Goal: Feedback & Contribution: Submit feedback/report problem

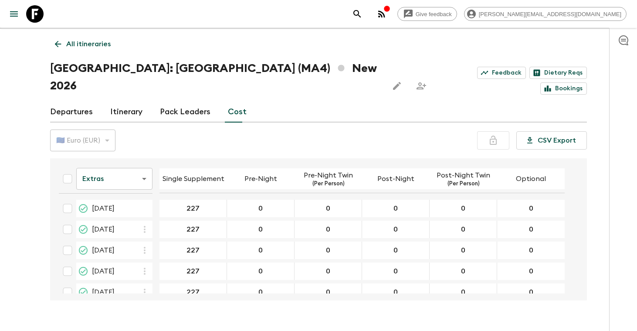
scroll to position [35, 0]
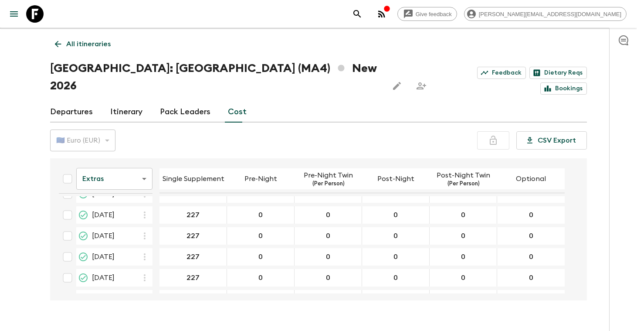
click at [85, 43] on p "All itineraries" at bounding box center [88, 44] width 44 height 10
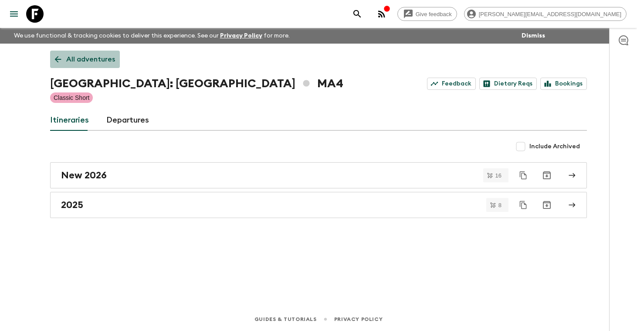
click at [87, 56] on p "All adventures" at bounding box center [90, 59] width 49 height 10
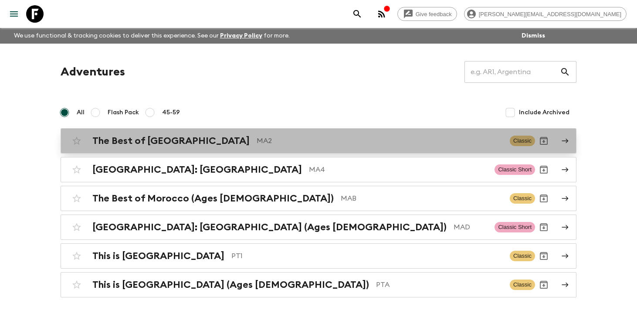
click at [152, 139] on h2 "The Best of [GEOGRAPHIC_DATA]" at bounding box center [170, 140] width 157 height 11
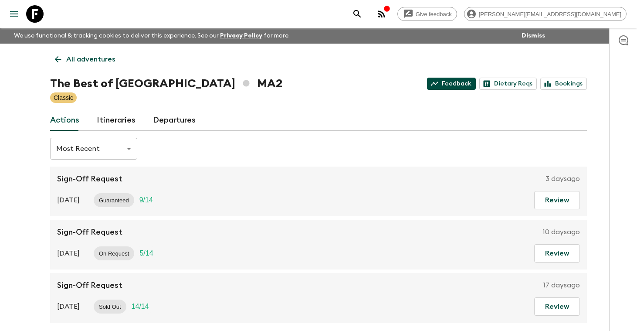
click at [460, 85] on link "Feedback" at bounding box center [451, 84] width 49 height 12
